Goal: Navigation & Orientation: Find specific page/section

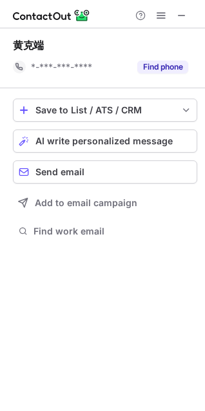
scroll to position [230, 205]
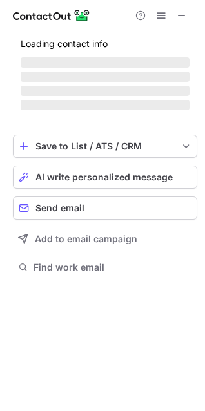
scroll to position [250, 205]
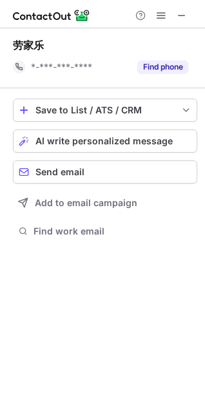
scroll to position [230, 205]
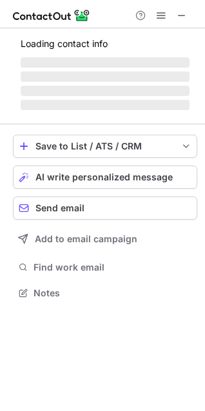
scroll to position [6, 6]
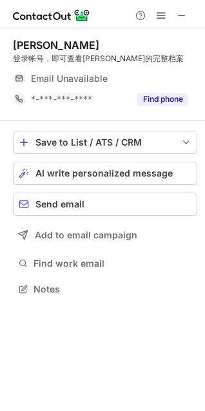
scroll to position [6, 6]
